Goal: Information Seeking & Learning: Learn about a topic

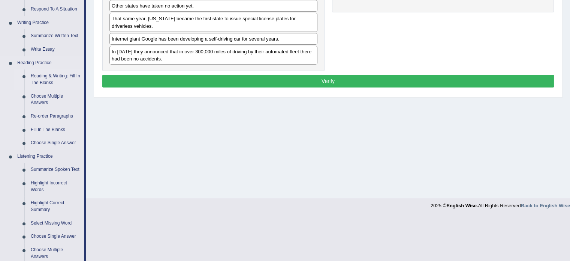
scroll to position [187, 0]
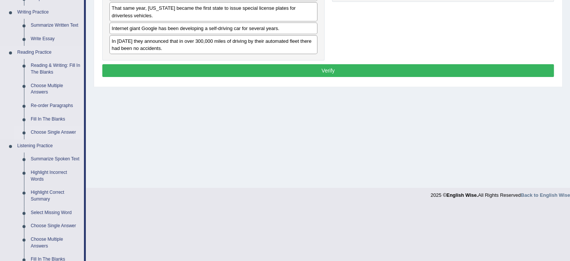
click at [50, 132] on link "Choose Single Answer" at bounding box center [55, 132] width 57 height 13
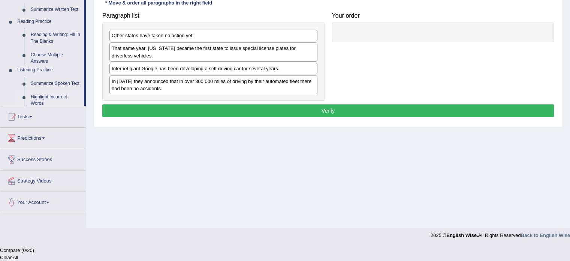
scroll to position [133, 0]
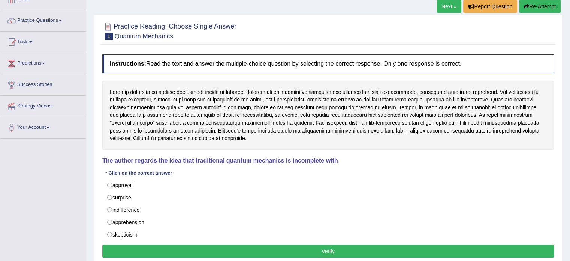
scroll to position [75, 0]
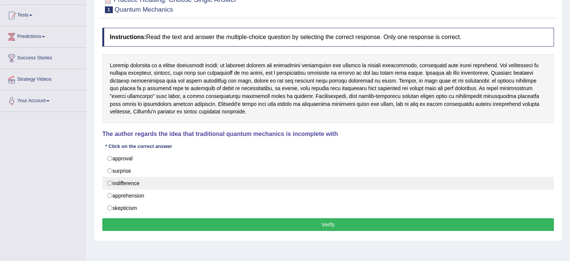
click at [156, 185] on label "indifference" at bounding box center [328, 183] width 452 height 13
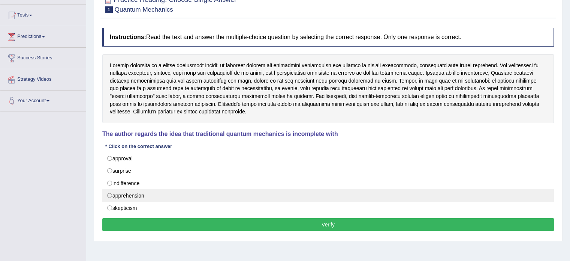
radio input "true"
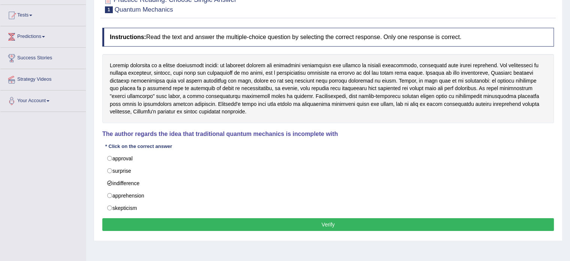
click at [169, 221] on button "Verify" at bounding box center [328, 224] width 452 height 13
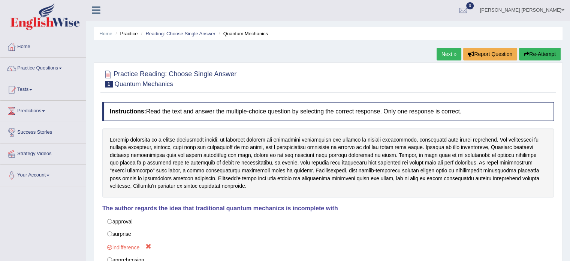
scroll to position [0, 0]
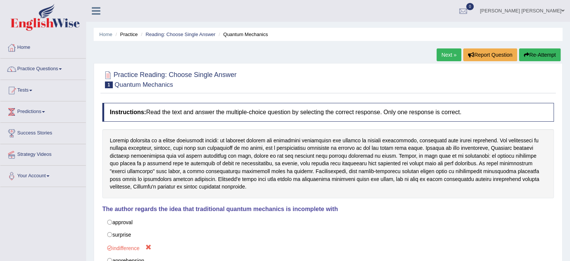
click at [448, 57] on link "Next »" at bounding box center [449, 54] width 25 height 13
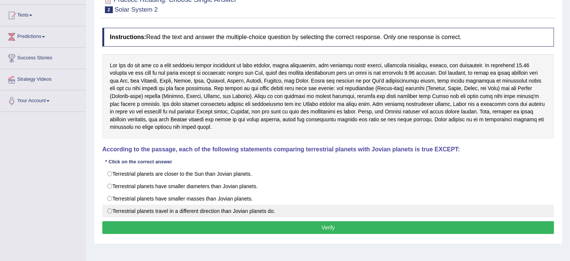
click at [175, 206] on label "Terrestrial planets travel in a different direction than Jovian planets do." at bounding box center [328, 210] width 452 height 13
radio input "true"
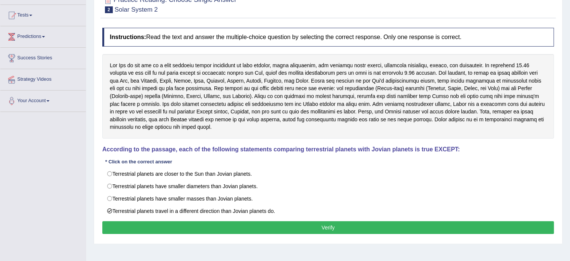
click at [182, 221] on button "Verify" at bounding box center [328, 227] width 452 height 13
